Goal: Navigation & Orientation: Find specific page/section

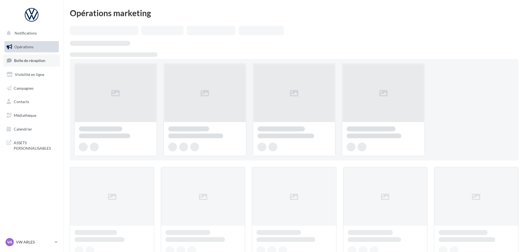
click at [20, 62] on span "Boîte de réception" at bounding box center [29, 60] width 31 height 5
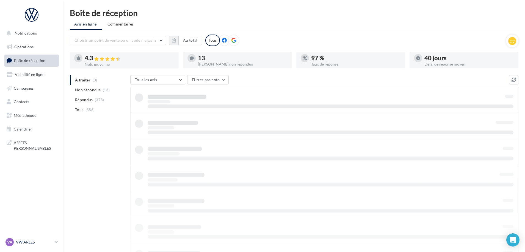
click at [53, 241] on link "VA VW ARLES vw-arl-pra" at bounding box center [31, 242] width 54 height 10
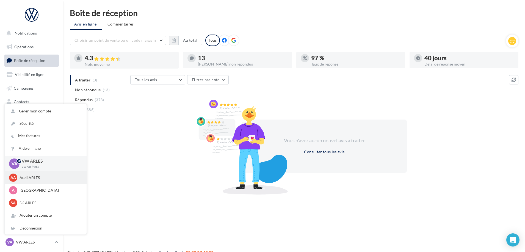
click at [38, 178] on p "Audi ARLES" at bounding box center [50, 177] width 60 height 5
